Goal: Contribute content

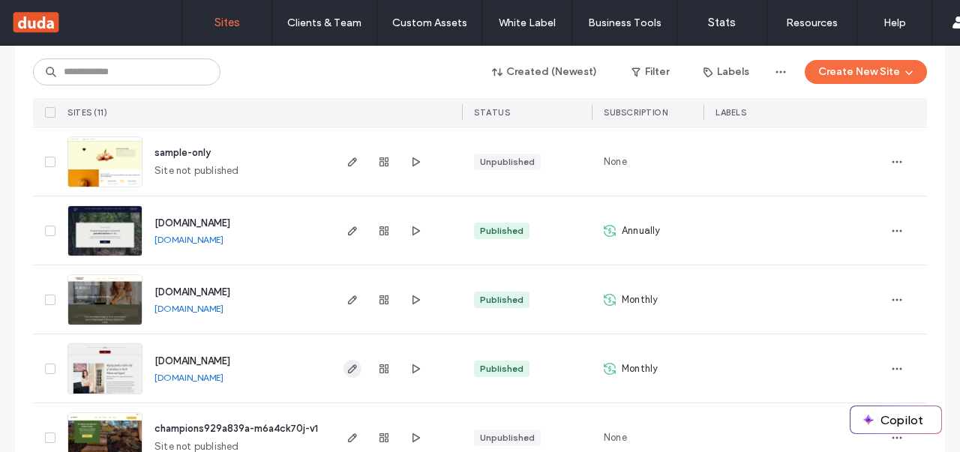
scroll to position [632, 0]
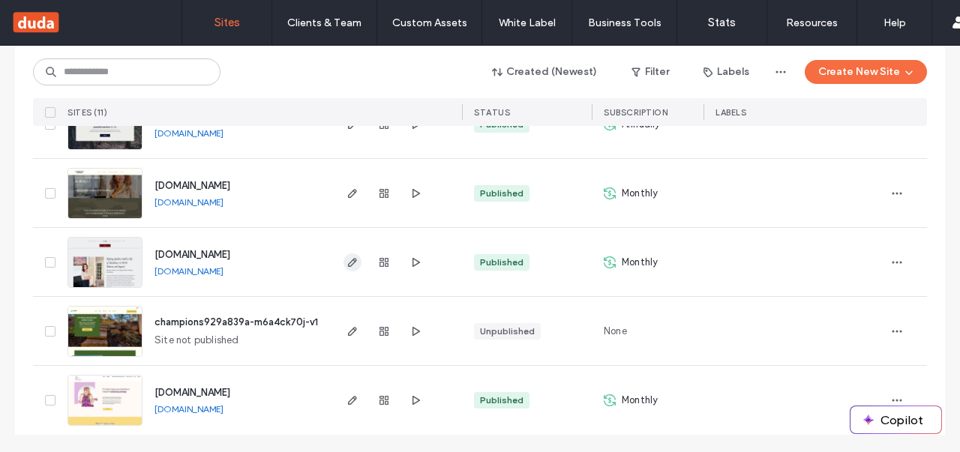
click at [347, 262] on icon "button" at bounding box center [353, 263] width 12 height 12
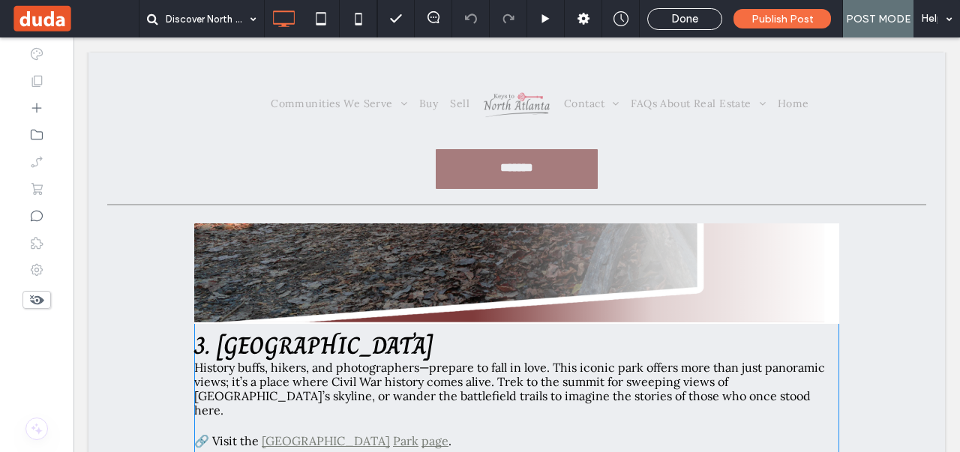
scroll to position [2026, 0]
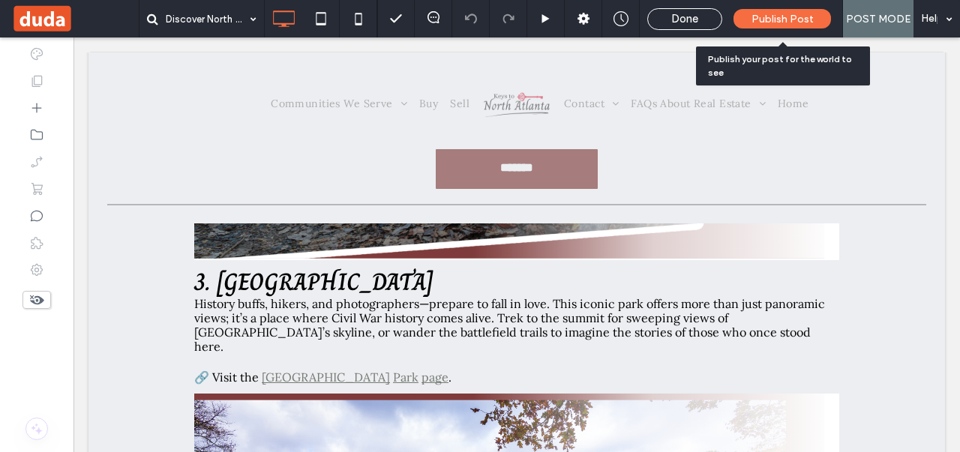
click at [764, 23] on span "Publish Post" at bounding box center [783, 19] width 62 height 13
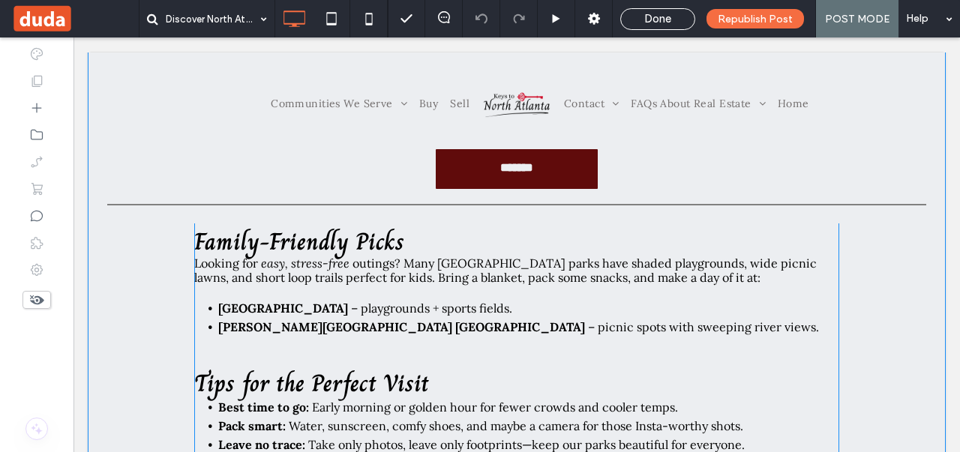
scroll to position [2626, 0]
